Goal: Task Accomplishment & Management: Use online tool/utility

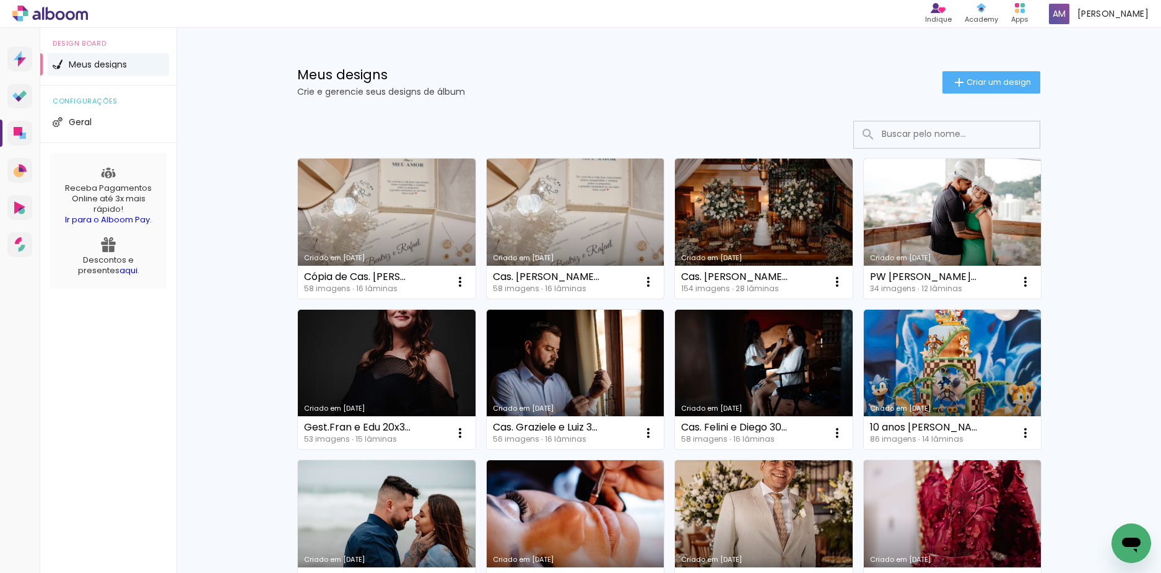
click at [529, 226] on link "Criado em [DATE]" at bounding box center [576, 229] width 178 height 140
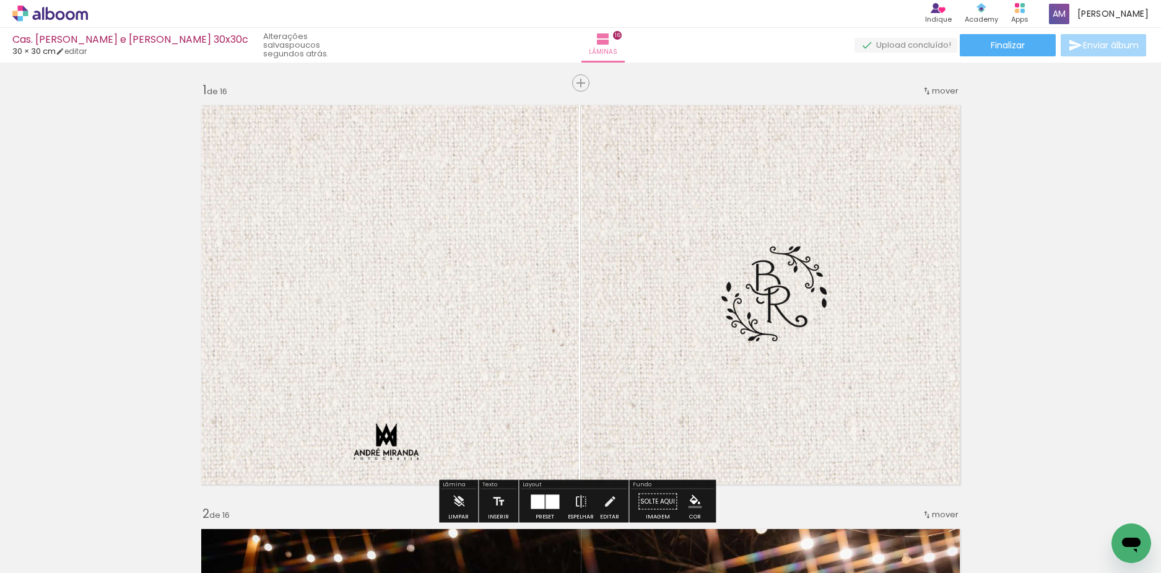
click at [625, 58] on div "Lâminas 16" at bounding box center [603, 45] width 45 height 35
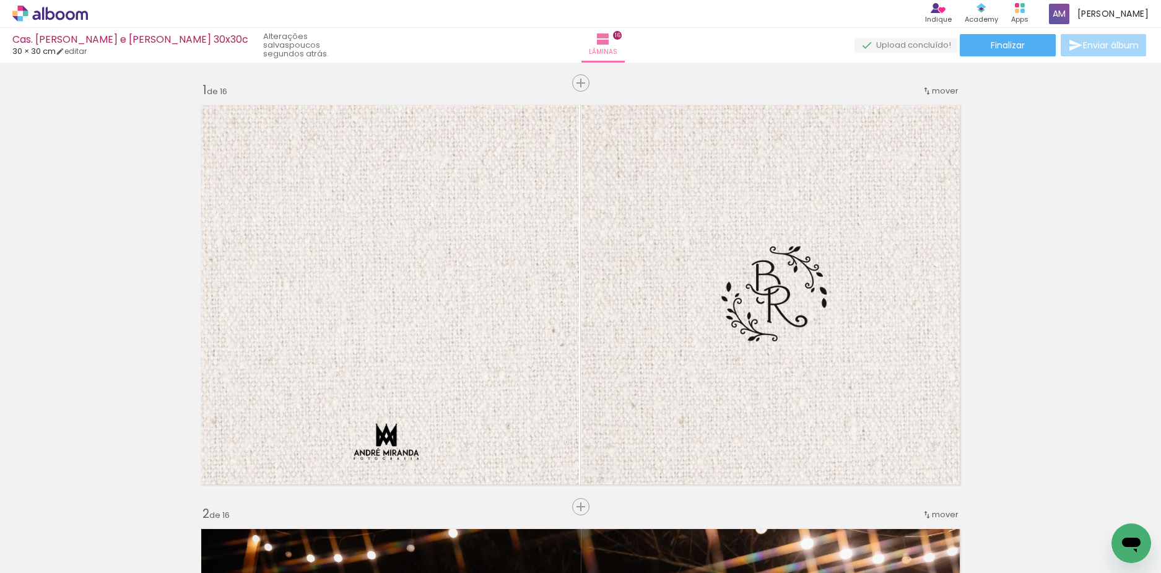
click at [625, 50] on div "Lâminas 16" at bounding box center [603, 45] width 45 height 35
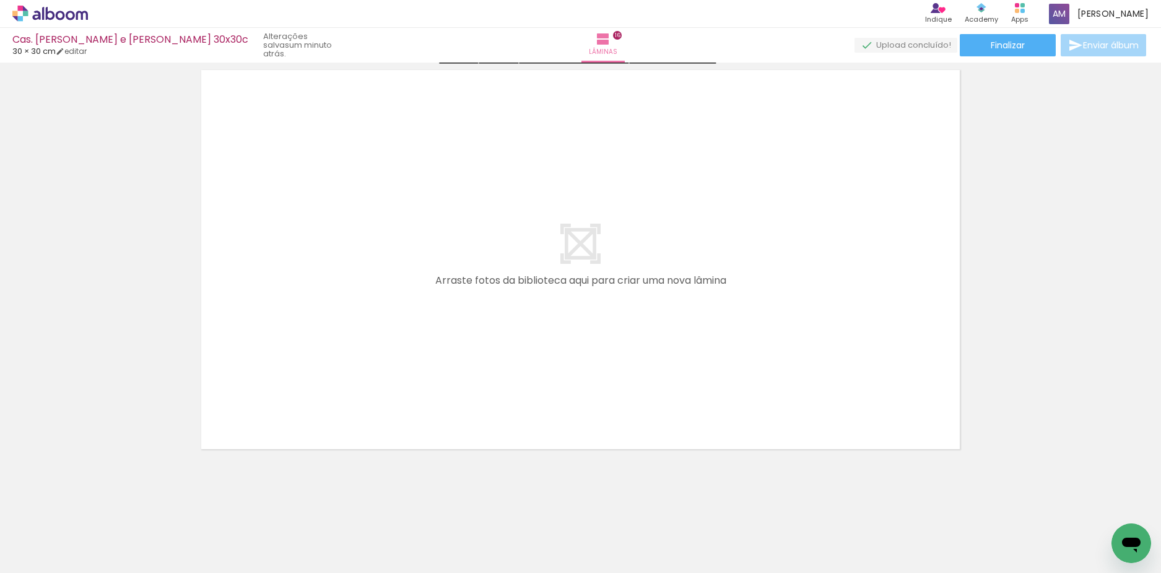
scroll to position [6815, 0]
click at [1012, 44] on span "Finalizar" at bounding box center [1008, 45] width 34 height 9
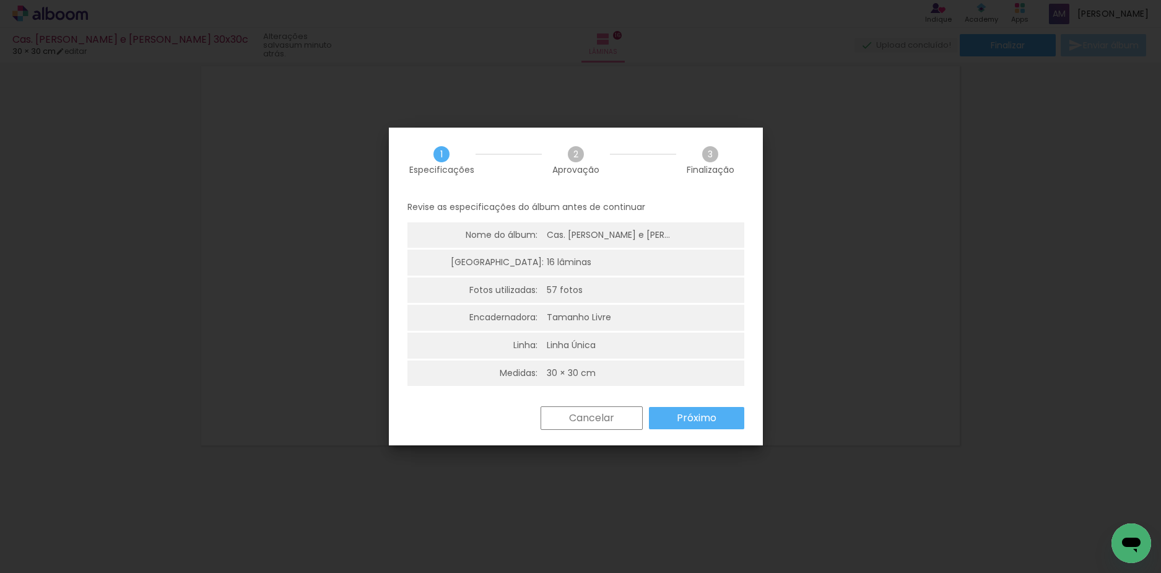
click at [0, 0] on paper-button "Próximo" at bounding box center [0, 0] width 0 height 0
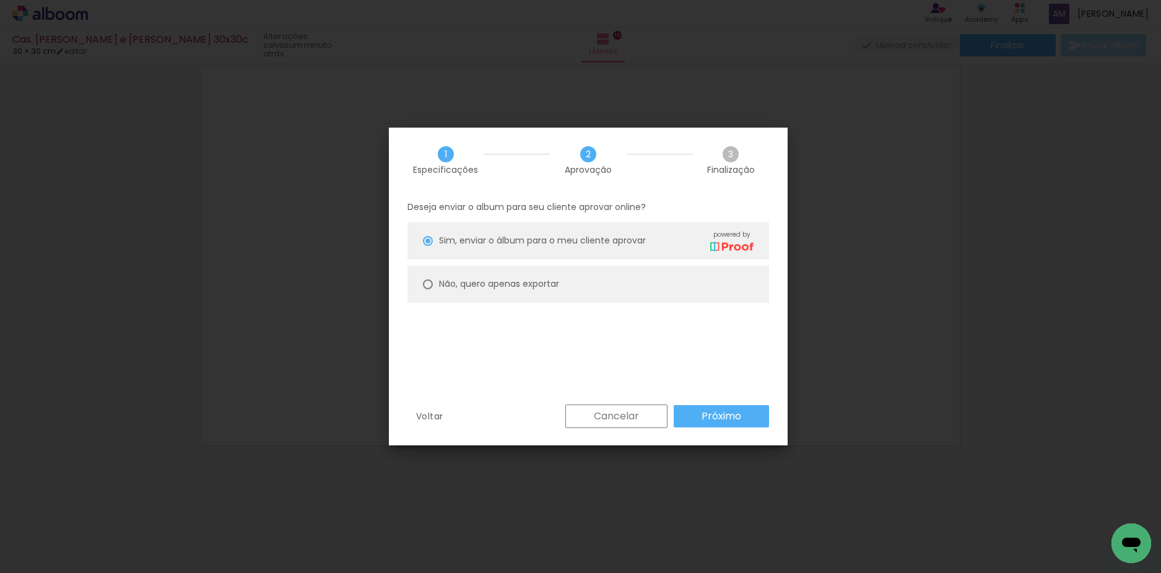
click at [0, 0] on paper-button "Próximo" at bounding box center [0, 0] width 0 height 0
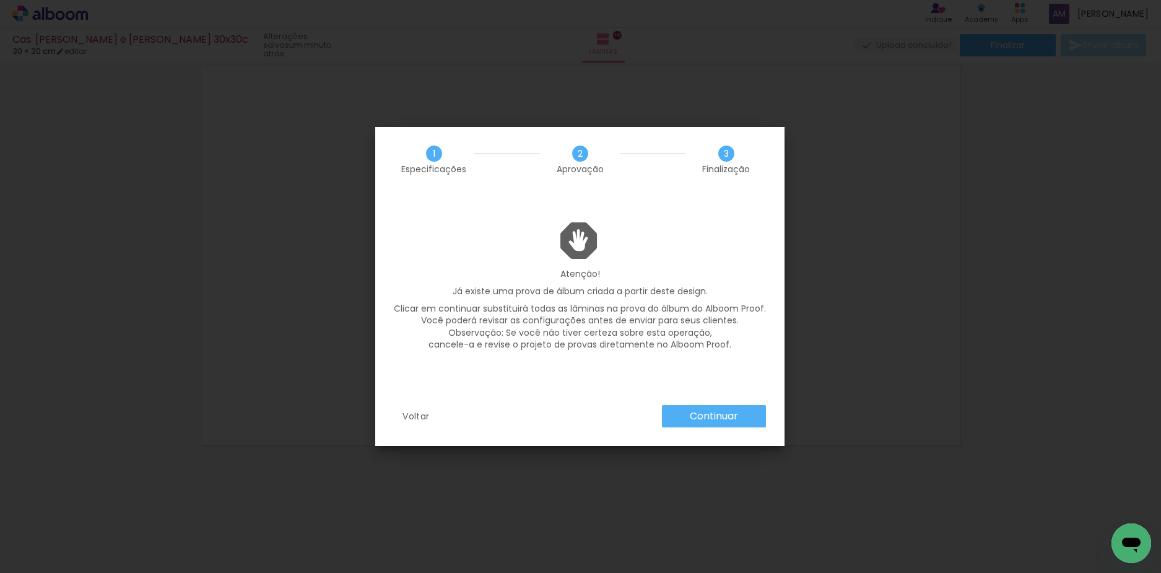
click at [0, 0] on slot "Continuar" at bounding box center [0, 0] width 0 height 0
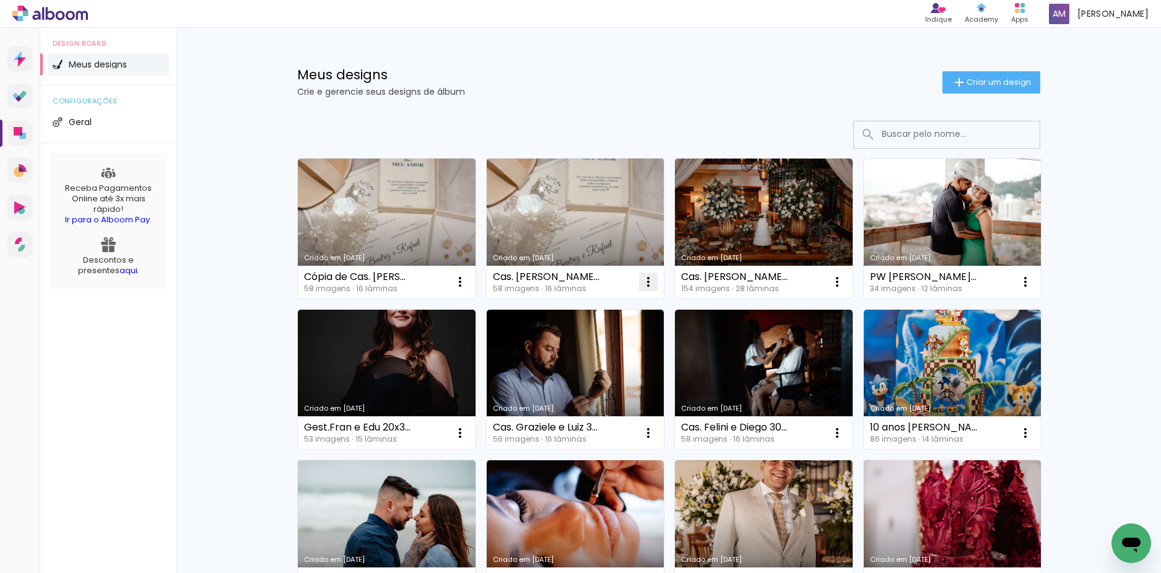
click at [643, 292] on paper-icon-button at bounding box center [648, 281] width 25 height 25
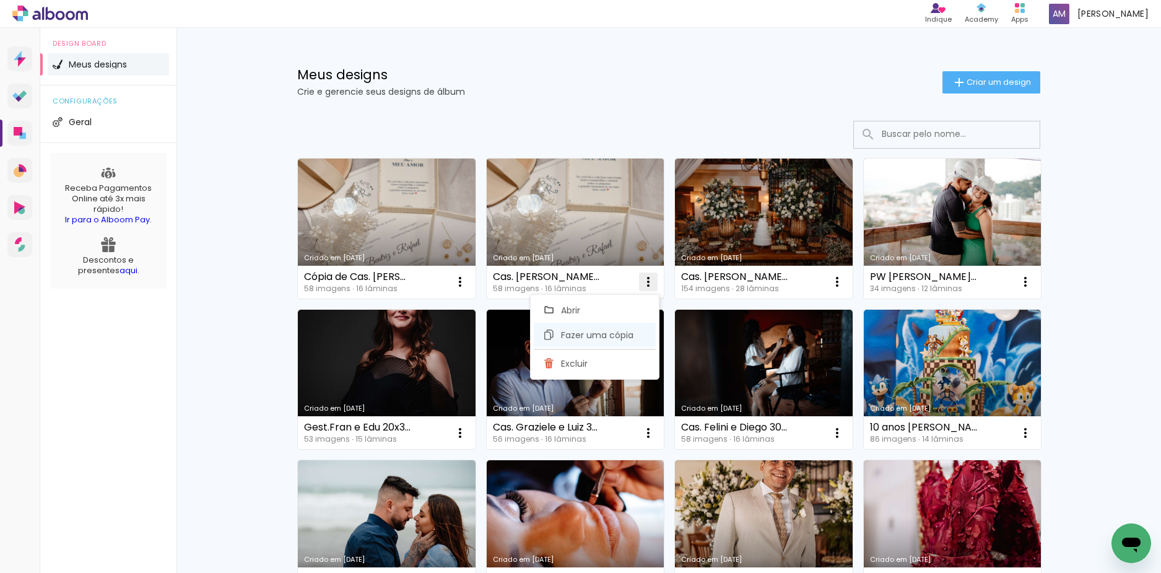
click at [630, 331] on span "Fazer uma cópia" at bounding box center [597, 335] width 72 height 9
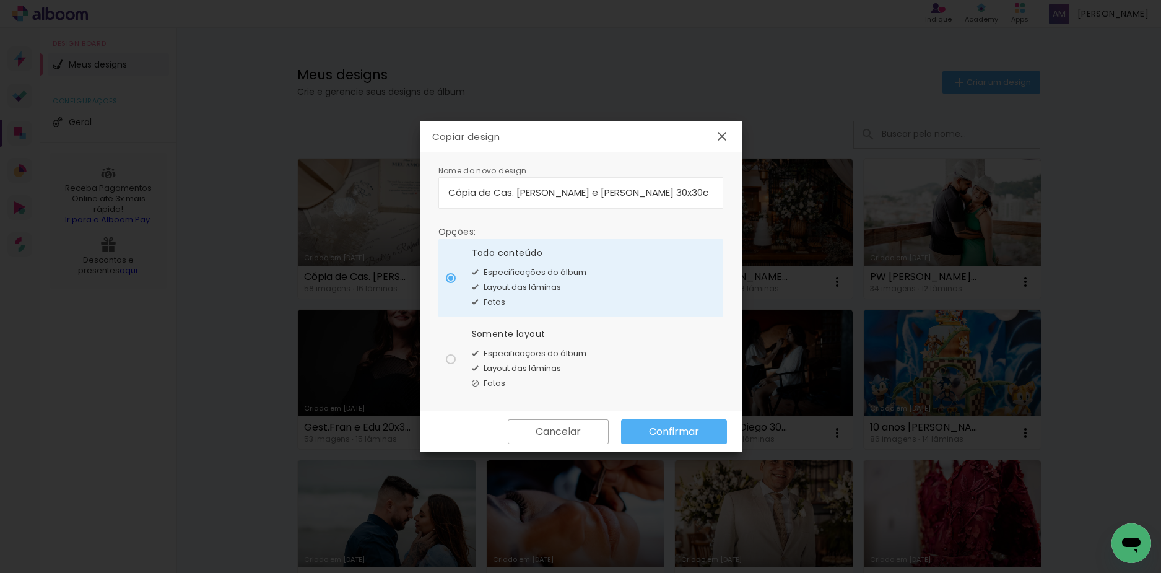
click at [478, 195] on input "Cópia de Cas. [PERSON_NAME] e [PERSON_NAME] 30x30c" at bounding box center [580, 192] width 265 height 14
type input "Cópia 2 de Cas. Beatriz e Rafael 30x30c"
type paper-input "Cópia 2 de Cas. Beatriz e Rafael 30x30c"
click at [0, 0] on slot "Confirmar" at bounding box center [0, 0] width 0 height 0
